Goal: Check status: Check status

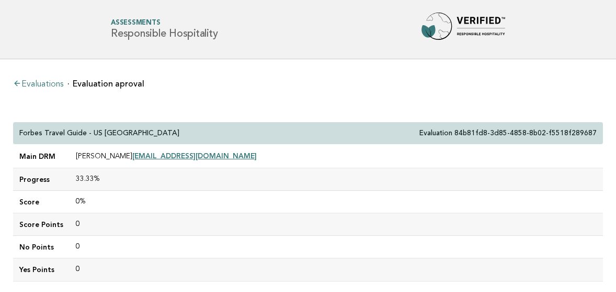
click at [44, 86] on link "Evaluations" at bounding box center [38, 84] width 50 height 8
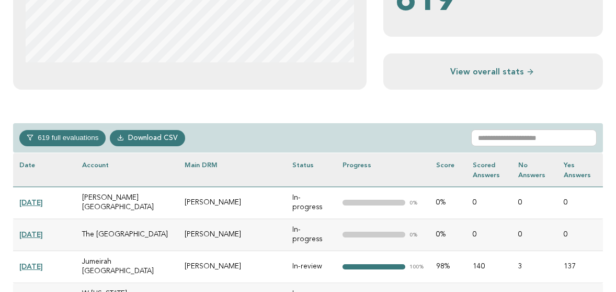
scroll to position [377, 0]
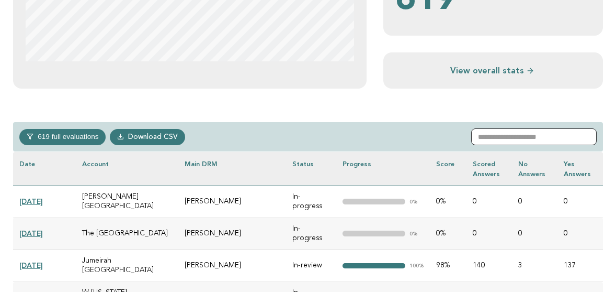
click at [497, 137] on input "text" at bounding box center [535, 136] width 126 height 17
paste input "**********"
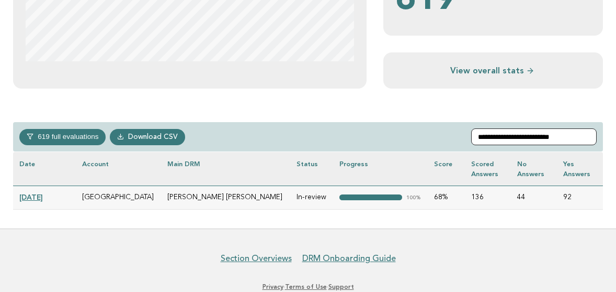
type input "**********"
click at [43, 195] on link "[DATE]" at bounding box center [31, 197] width 24 height 8
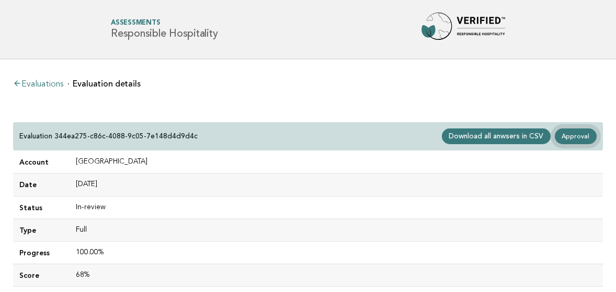
click at [574, 137] on link "Approval" at bounding box center [576, 136] width 42 height 16
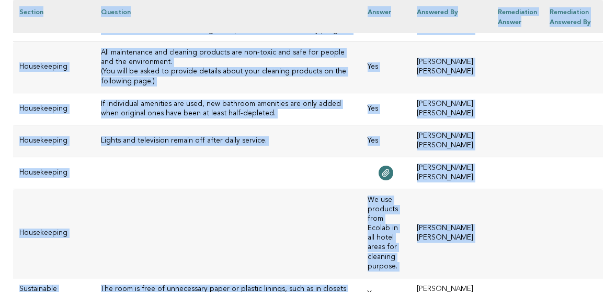
scroll to position [4724, 0]
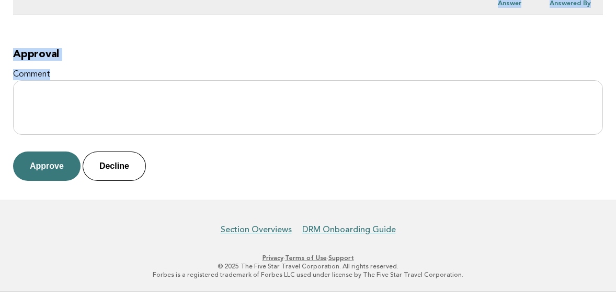
drag, startPoint x: 21, startPoint y: 129, endPoint x: 387, endPoint y: 122, distance: 365.9
copy div "JW Marriott Hotel Sao Paulo Evaluation 344ea275-c86c-4088-9c05-7e148d4d9d4c Mai…"
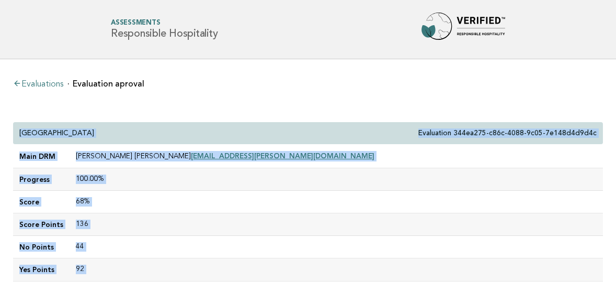
scroll to position [0, 0]
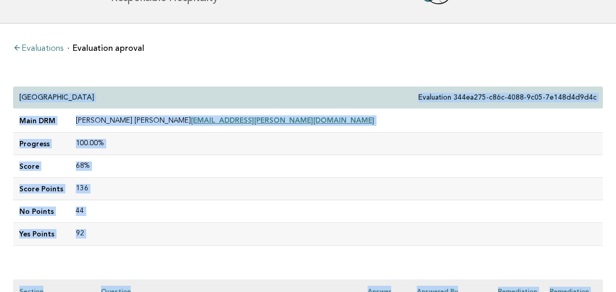
click at [231, 145] on td "100.00%" at bounding box center [337, 143] width 534 height 23
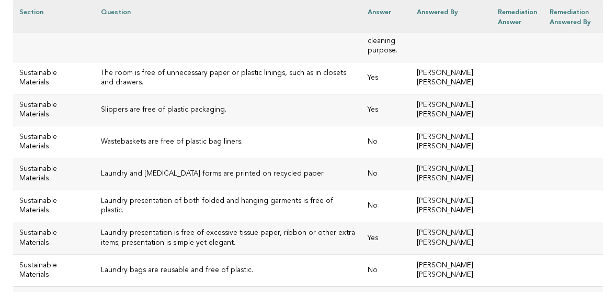
scroll to position [4724, 0]
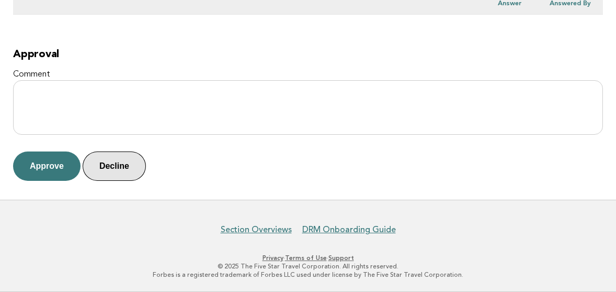
click at [119, 166] on button "Decline" at bounding box center [114, 165] width 63 height 29
